Goal: Task Accomplishment & Management: Manage account settings

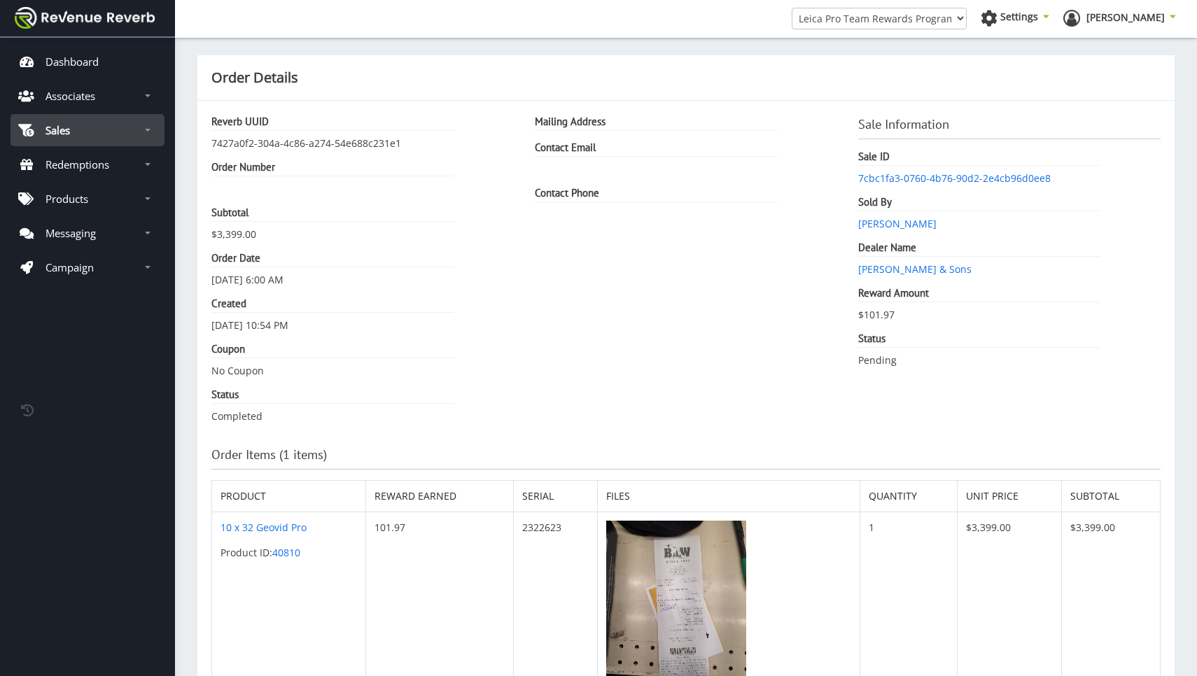
click at [75, 134] on link "Sales" at bounding box center [87, 130] width 154 height 32
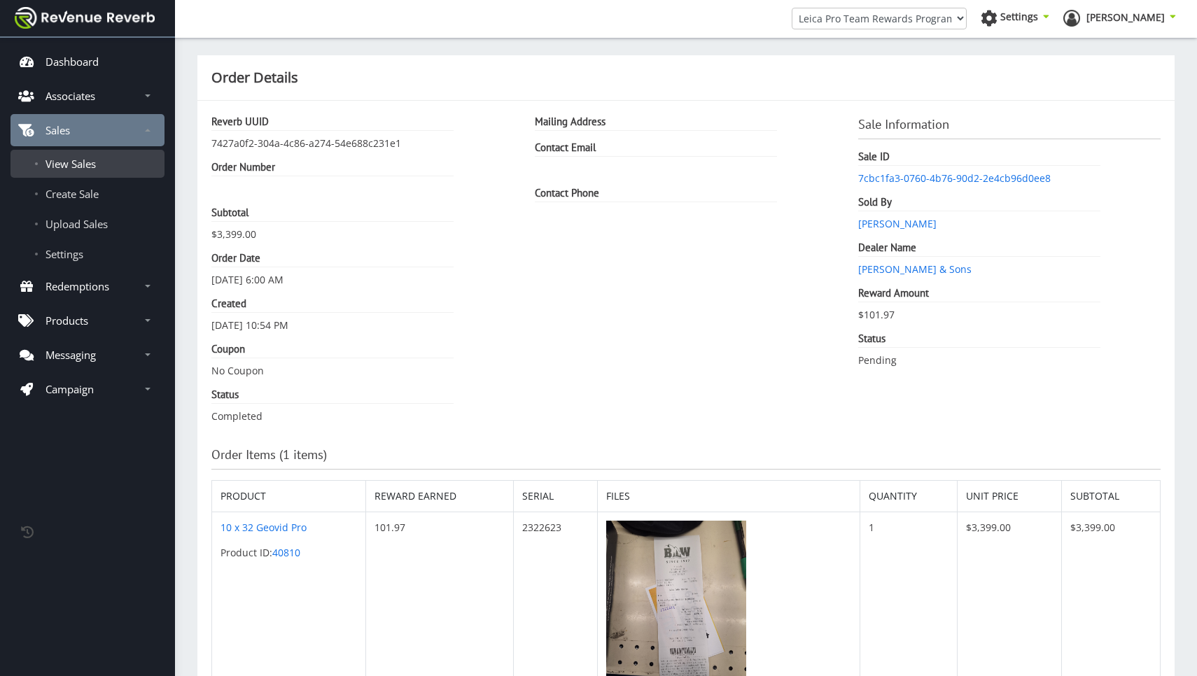
click at [85, 162] on span "View Sales" at bounding box center [70, 164] width 50 height 14
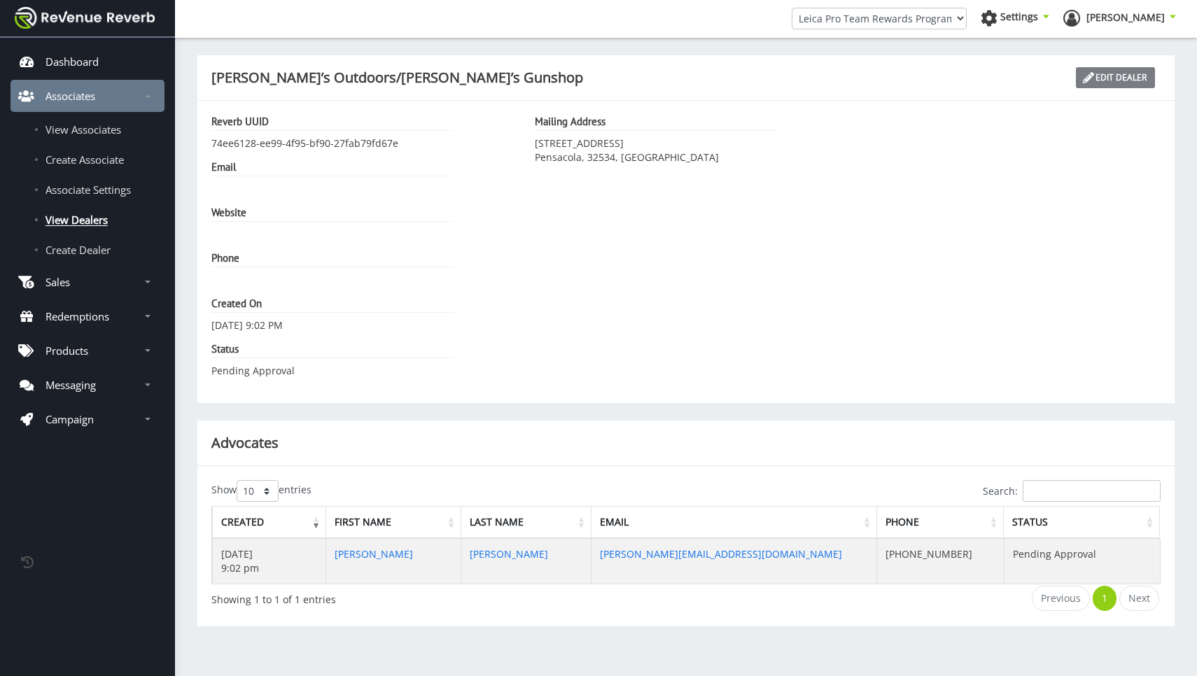
click at [1138, 78] on link "Edit Dealer" at bounding box center [1114, 77] width 79 height 21
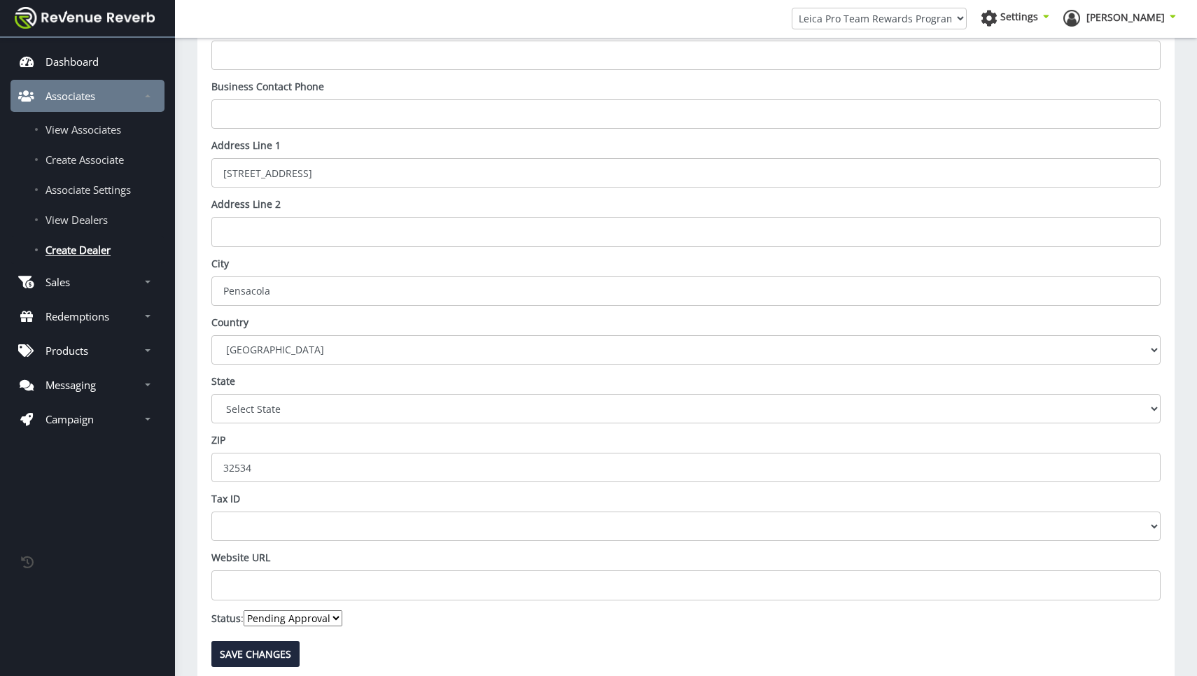
scroll to position [141, 0]
select select "1"
click at [260, 642] on input "Save Changes" at bounding box center [255, 655] width 88 height 26
type input "Saving..."
